Goal: Task Accomplishment & Management: Manage account settings

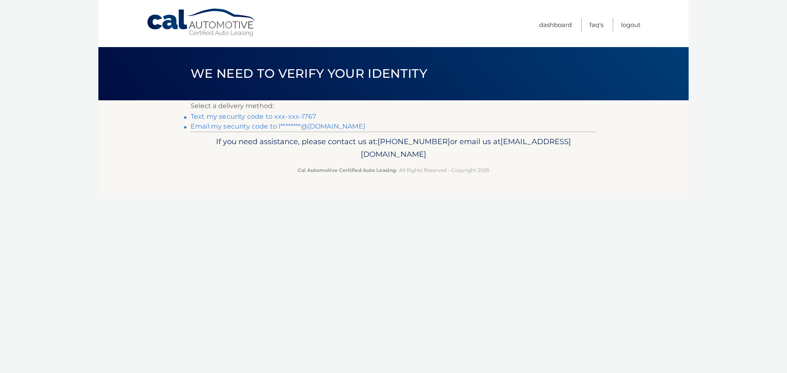
click at [210, 116] on link "Text my security code to xxx-xxx-1767" at bounding box center [253, 117] width 125 height 8
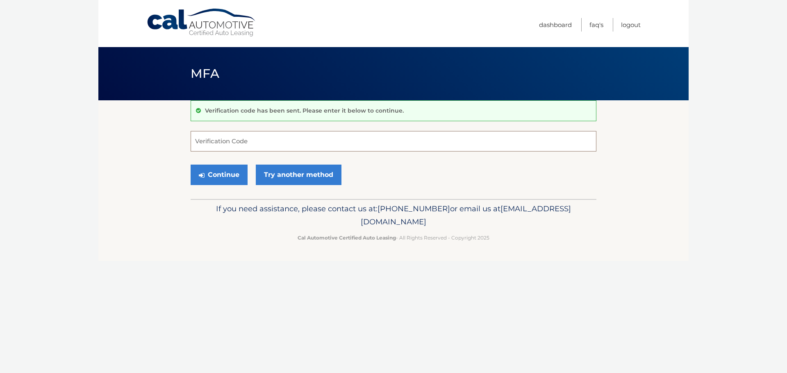
click at [218, 140] on input "Verification Code" at bounding box center [394, 141] width 406 height 20
type input "351189"
click at [231, 173] on button "Continue" at bounding box center [219, 175] width 57 height 20
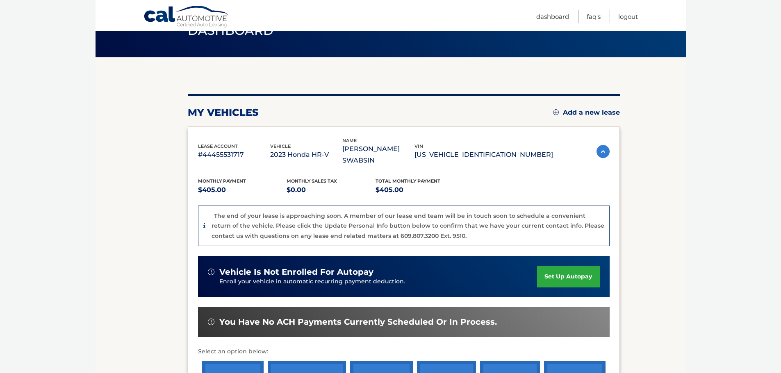
scroll to position [10, 0]
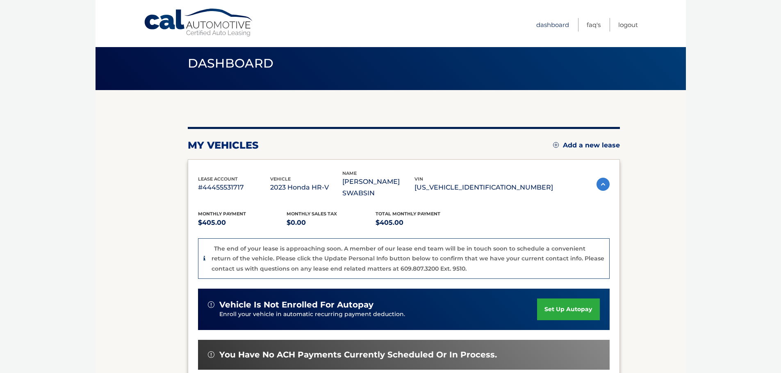
click at [561, 22] on link "Dashboard" at bounding box center [552, 25] width 33 height 14
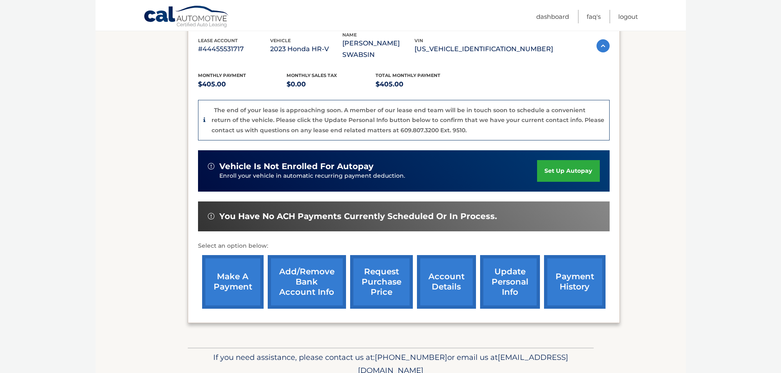
scroll to position [164, 0]
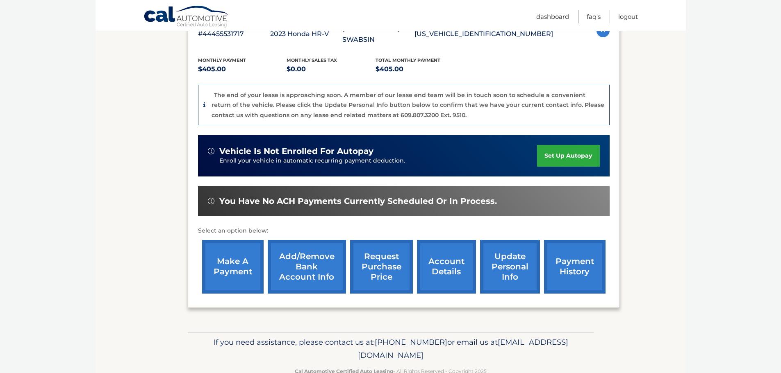
click at [450, 254] on link "account details" at bounding box center [446, 267] width 59 height 54
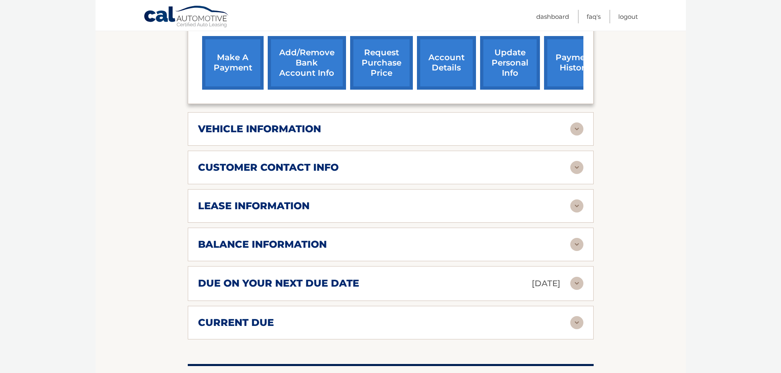
scroll to position [369, 0]
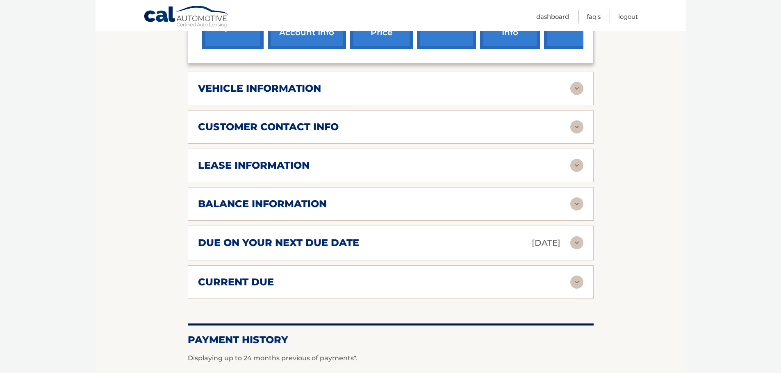
click at [233, 205] on h2 "balance information" at bounding box center [262, 204] width 129 height 12
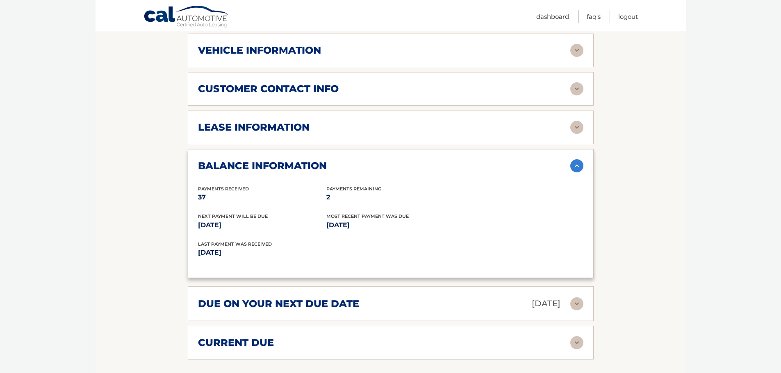
scroll to position [427, 0]
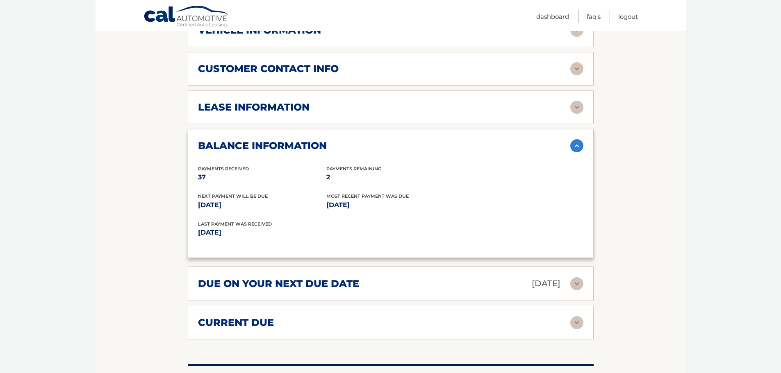
click at [573, 284] on img at bounding box center [576, 283] width 13 height 13
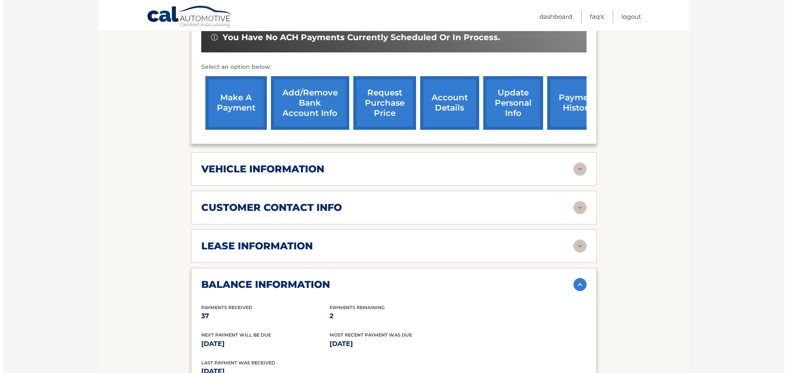
scroll to position [263, 0]
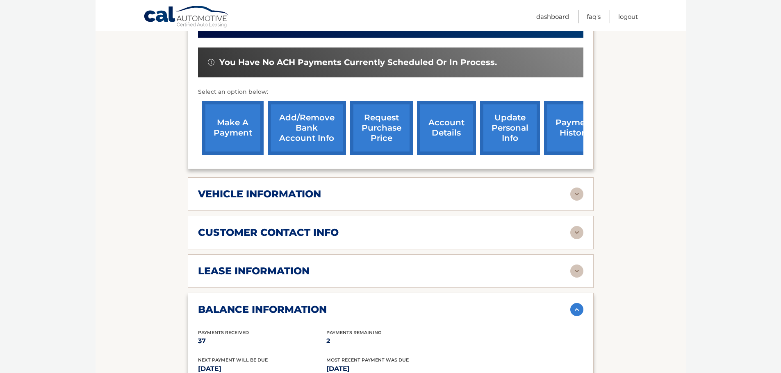
click at [378, 125] on link "request purchase price" at bounding box center [381, 128] width 63 height 54
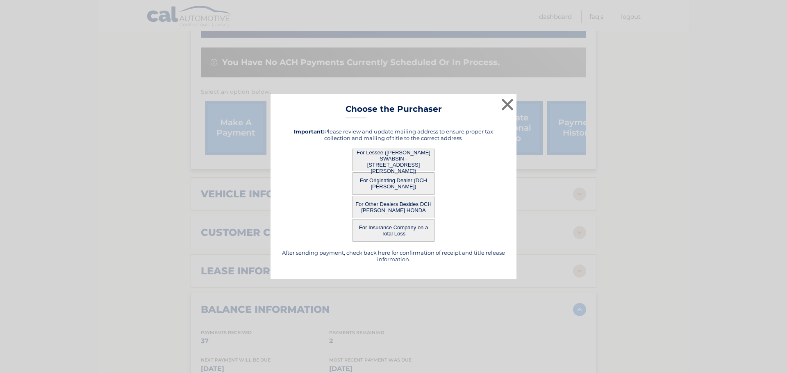
click at [379, 158] on button "For Lessee ([PERSON_NAME] SWABSIN - [STREET_ADDRESS][PERSON_NAME])" at bounding box center [393, 160] width 82 height 23
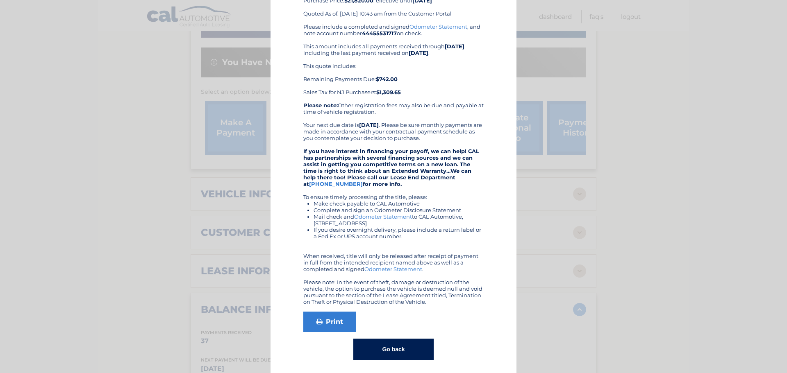
scroll to position [66, 0]
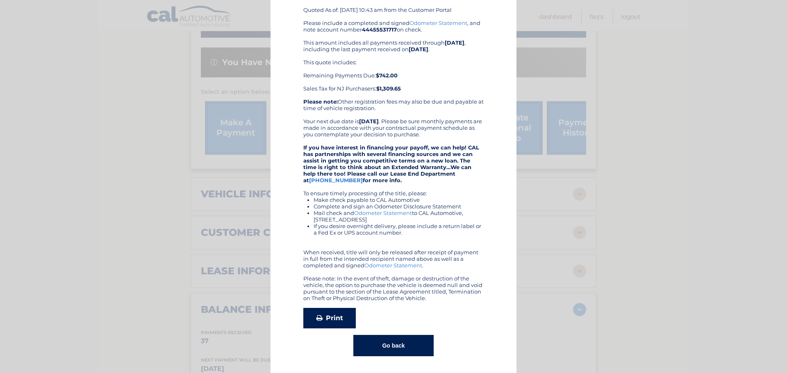
click at [332, 318] on link "Print" at bounding box center [329, 318] width 52 height 20
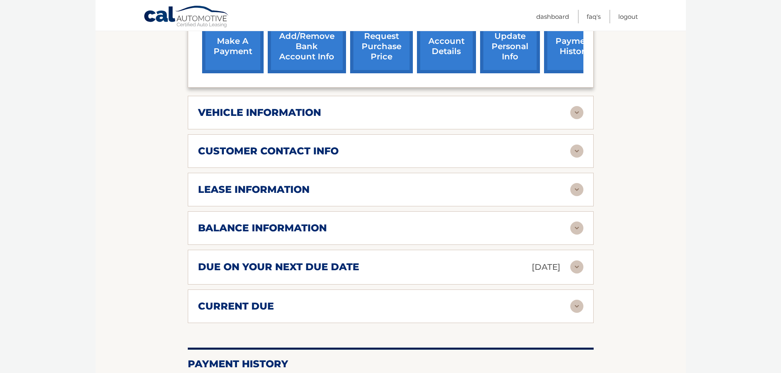
scroll to position [345, 0]
drag, startPoint x: 574, startPoint y: 264, endPoint x: 564, endPoint y: 261, distance: 10.6
click at [574, 264] on img at bounding box center [576, 266] width 13 height 13
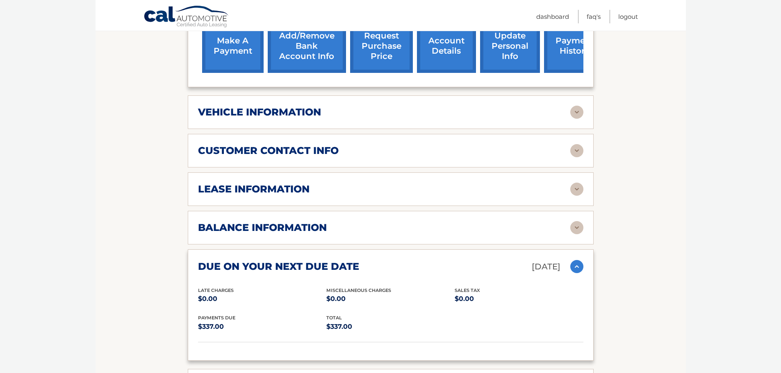
click at [248, 223] on h2 "balance information" at bounding box center [262, 228] width 129 height 12
